Goal: Task Accomplishment & Management: Manage account settings

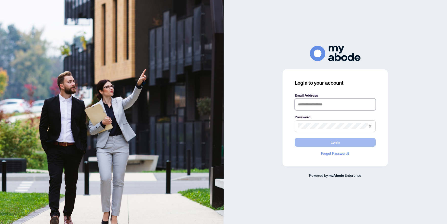
type input "**********"
click at [344, 143] on button "Login" at bounding box center [334, 142] width 81 height 9
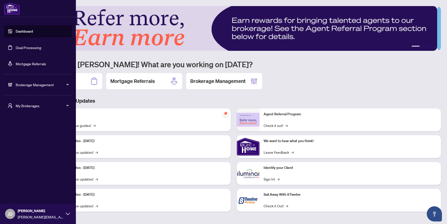
click at [36, 87] on span "Brokerage Management" at bounding box center [42, 85] width 53 height 6
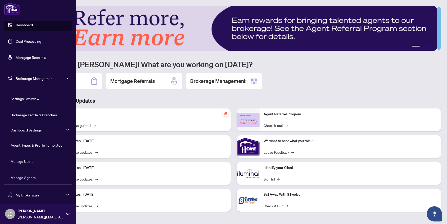
scroll to position [10, 0]
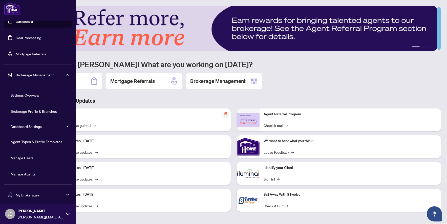
click at [28, 174] on link "Manage Agents" at bounding box center [23, 174] width 25 height 5
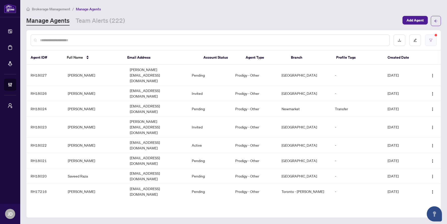
click at [428, 39] on button "button" at bounding box center [431, 40] width 12 height 12
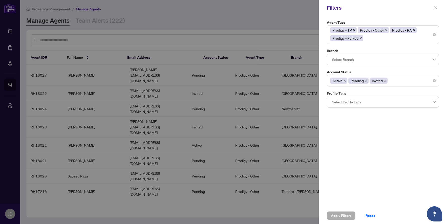
click at [348, 178] on div "Agent Type Prodigy - TP Prodigy - Other Prodigy - RA Prodigy - Parked Branch Se…" at bounding box center [382, 112] width 128 height 192
click at [217, 22] on div at bounding box center [223, 112] width 447 height 224
click at [436, 7] on icon "close" at bounding box center [435, 8] width 4 height 4
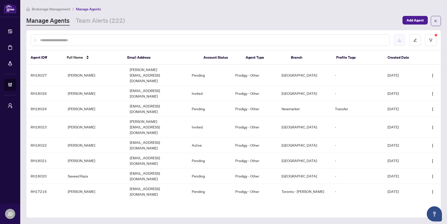
click at [398, 41] on icon "download" at bounding box center [399, 40] width 4 height 4
click at [415, 43] on button "button" at bounding box center [415, 40] width 12 height 12
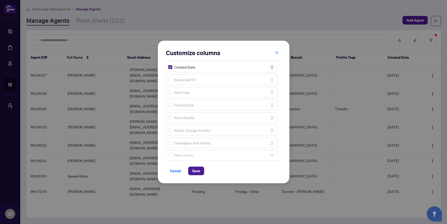
scroll to position [91, 0]
click at [200, 172] on button "Save" at bounding box center [196, 171] width 16 height 9
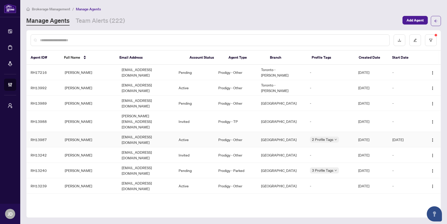
scroll to position [0, 0]
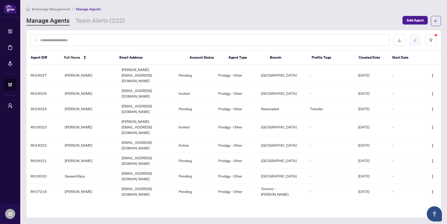
click at [414, 40] on icon "edit" at bounding box center [414, 40] width 3 height 3
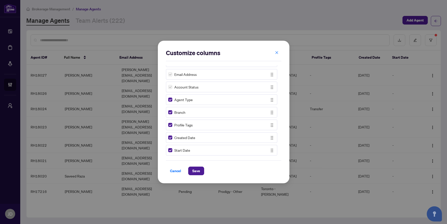
scroll to position [75, 0]
click at [197, 170] on span "Save" at bounding box center [196, 171] width 8 height 8
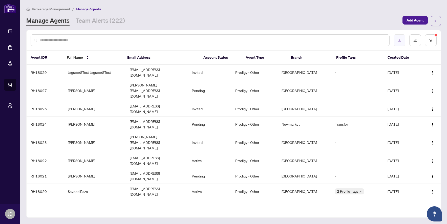
click at [397, 41] on icon "download" at bounding box center [399, 40] width 4 height 4
